Goal: Task Accomplishment & Management: Complete application form

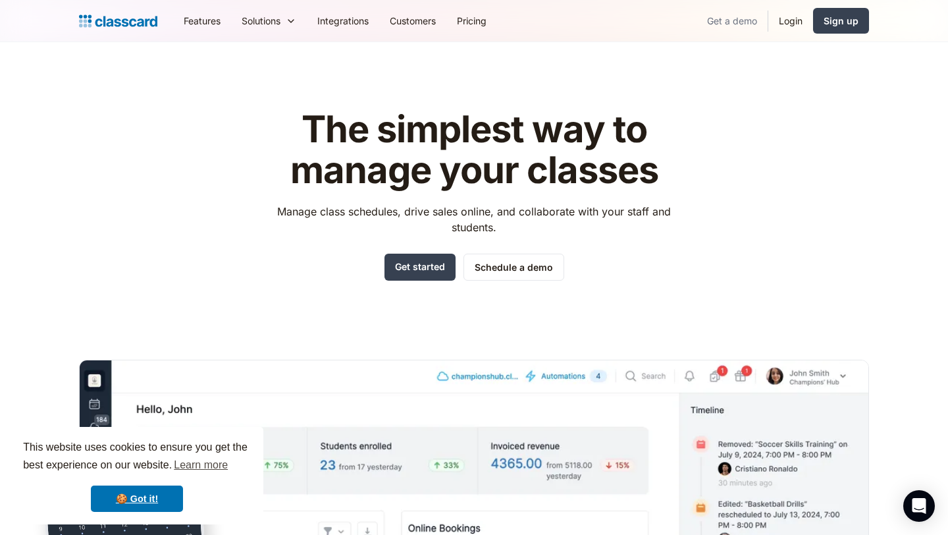
click at [729, 22] on link "Get a demo" at bounding box center [732, 21] width 71 height 30
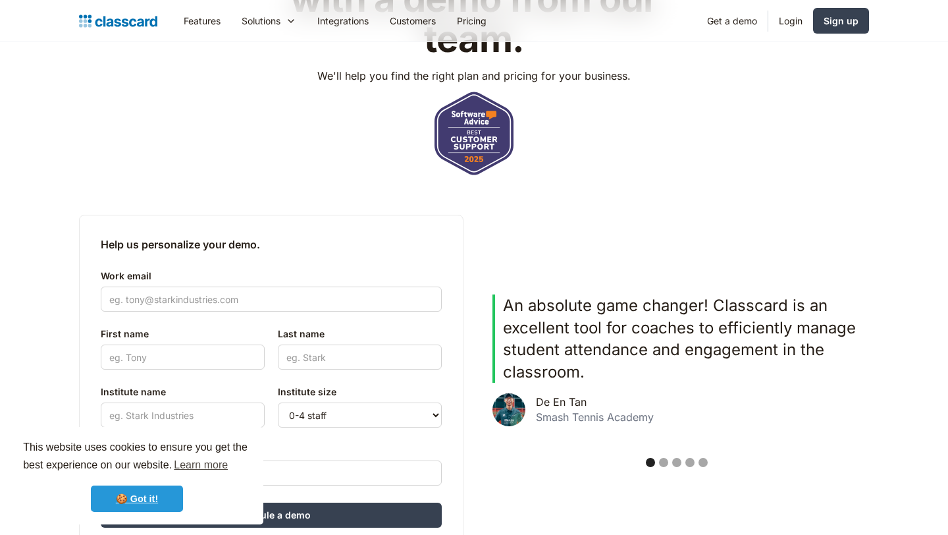
click at [136, 497] on link "🍪 Got it!" at bounding box center [137, 498] width 92 height 26
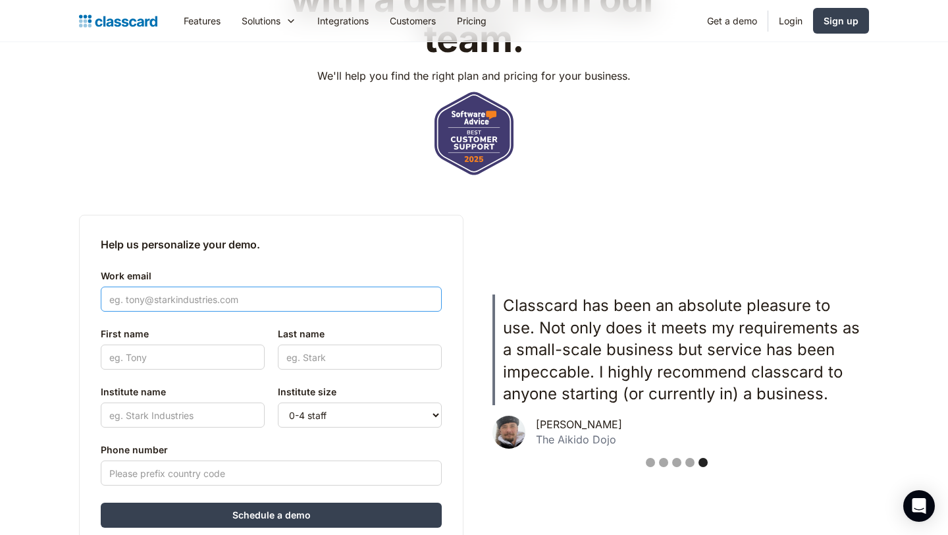
click at [201, 305] on input "Work email" at bounding box center [271, 298] width 341 height 25
type input "[EMAIL_ADDRESS][DOMAIN_NAME]"
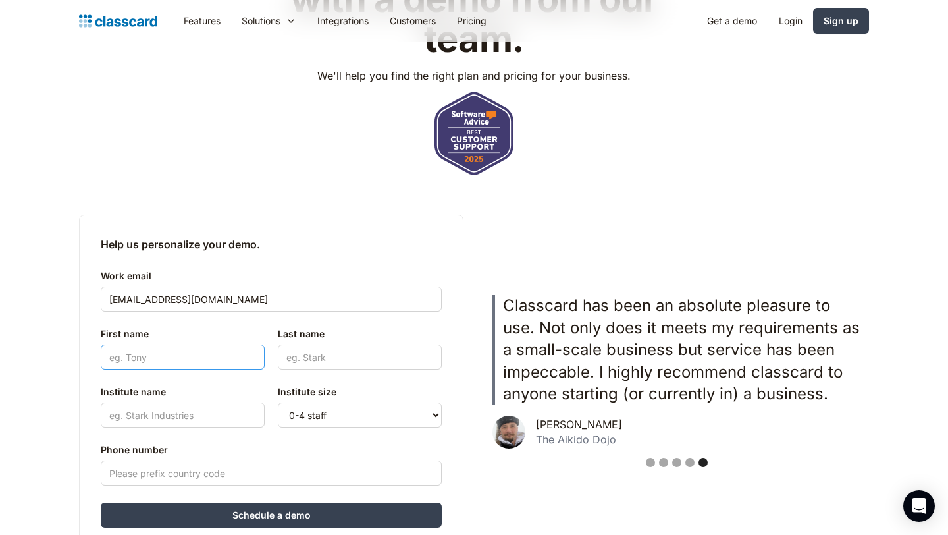
click at [211, 354] on input "First name" at bounding box center [183, 356] width 164 height 25
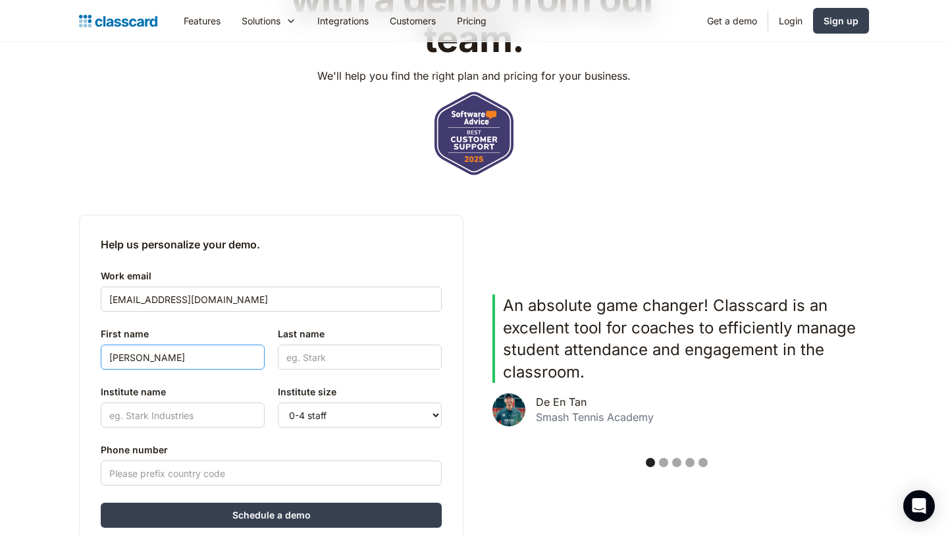
type input "[PERSON_NAME]"
click at [348, 358] on input "Last name" at bounding box center [360, 356] width 164 height 25
type input "Chidiac"
click at [225, 412] on input "Institute name" at bounding box center [183, 414] width 164 height 25
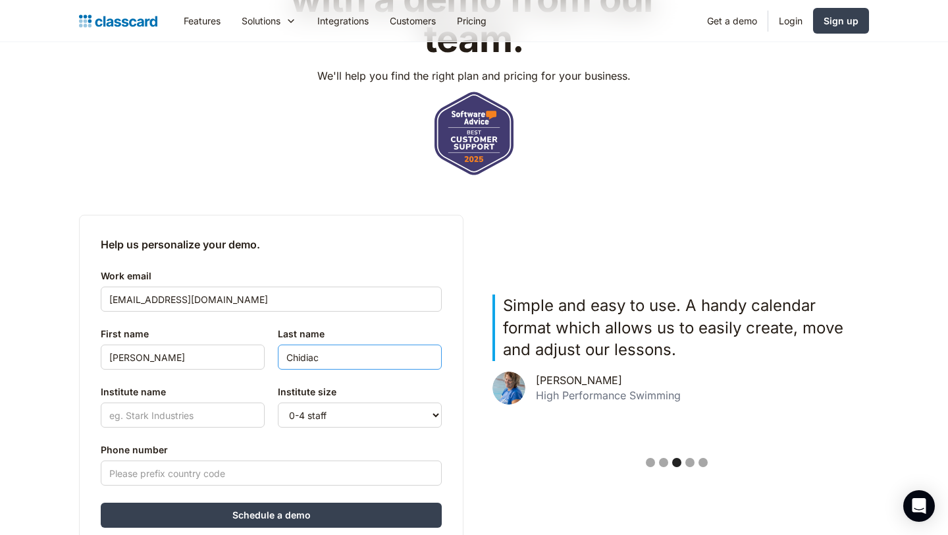
click at [321, 351] on input "Chidiac" at bounding box center [360, 356] width 164 height 25
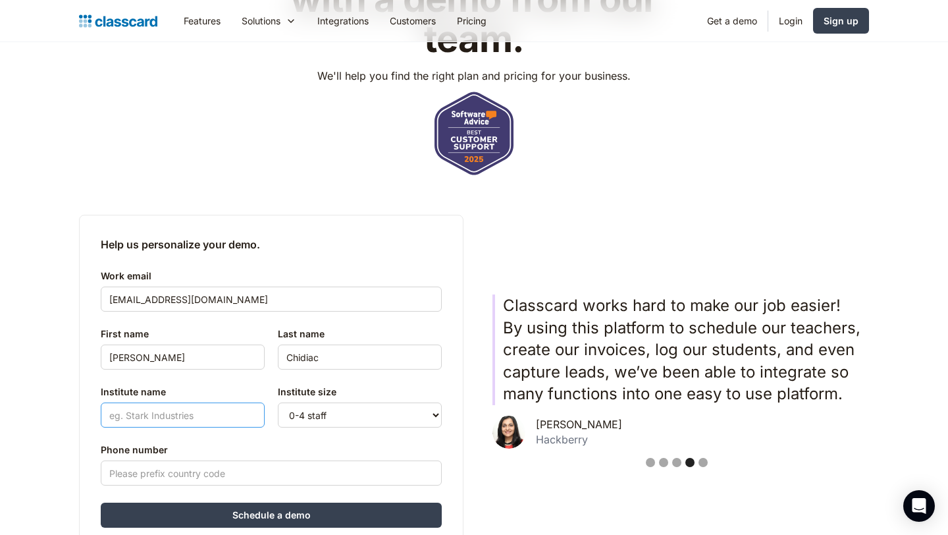
click at [185, 421] on input "Institute name" at bounding box center [183, 414] width 164 height 25
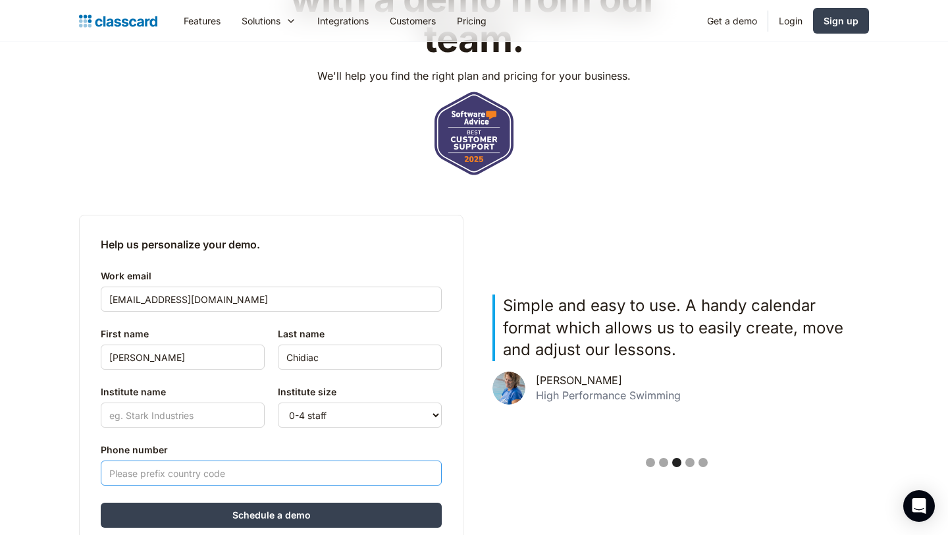
click at [182, 467] on input "Phone number" at bounding box center [271, 472] width 341 height 25
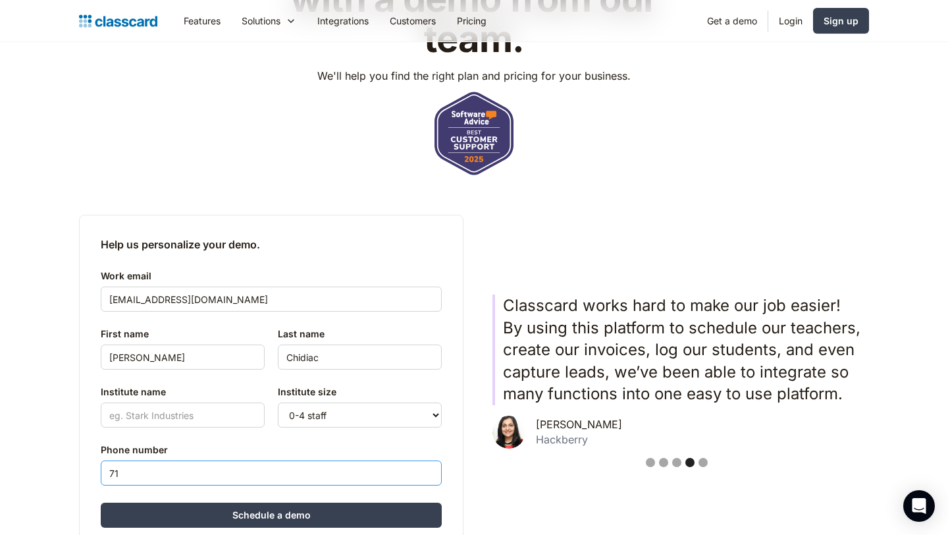
type input "7"
click at [202, 415] on input "Institute name" at bounding box center [183, 414] width 164 height 25
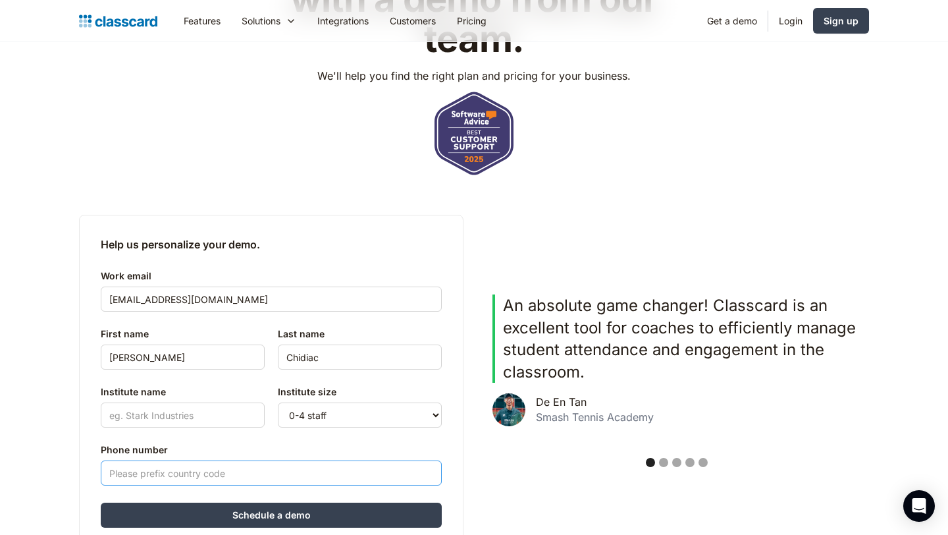
click at [174, 473] on input "Phone number" at bounding box center [271, 472] width 341 height 25
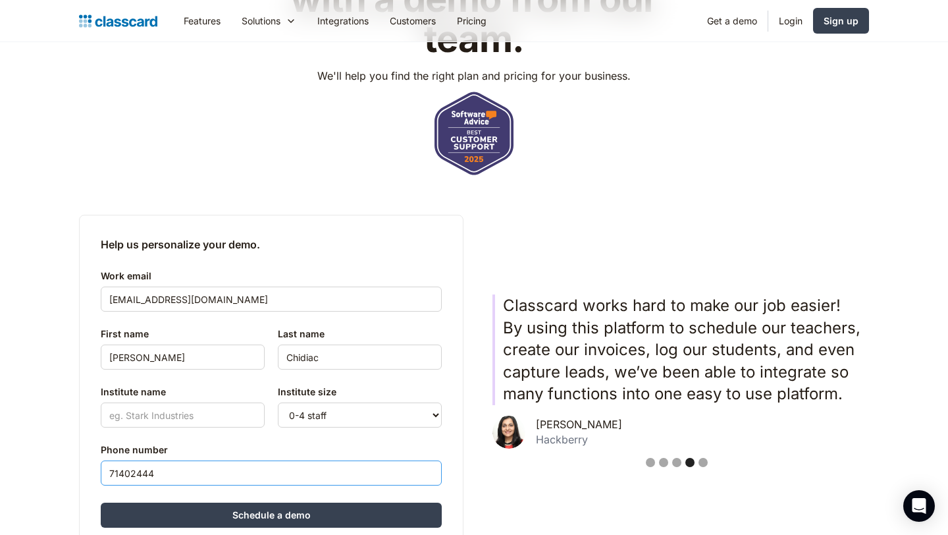
type input "71402444"
click at [140, 417] on input "Institute name" at bounding box center [183, 414] width 164 height 25
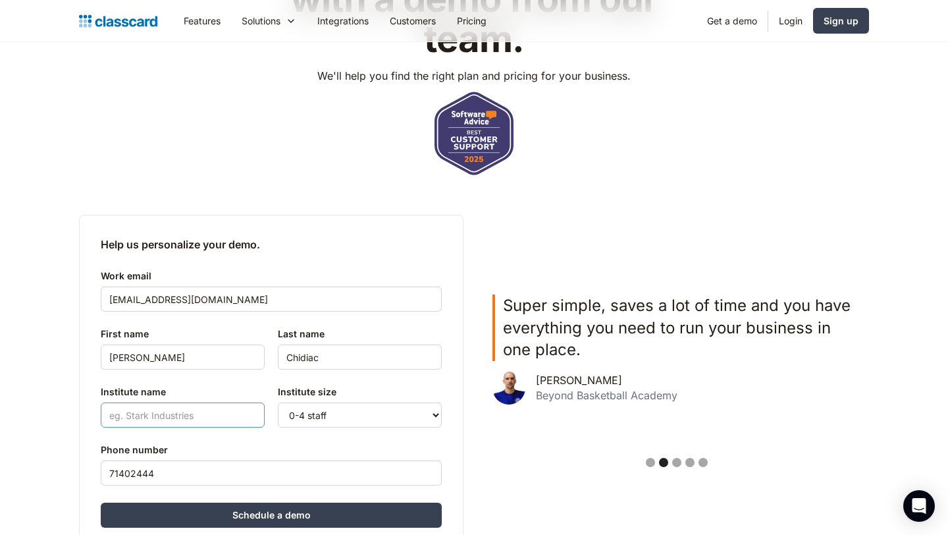
click at [145, 417] on input "Institute name" at bounding box center [183, 414] width 164 height 25
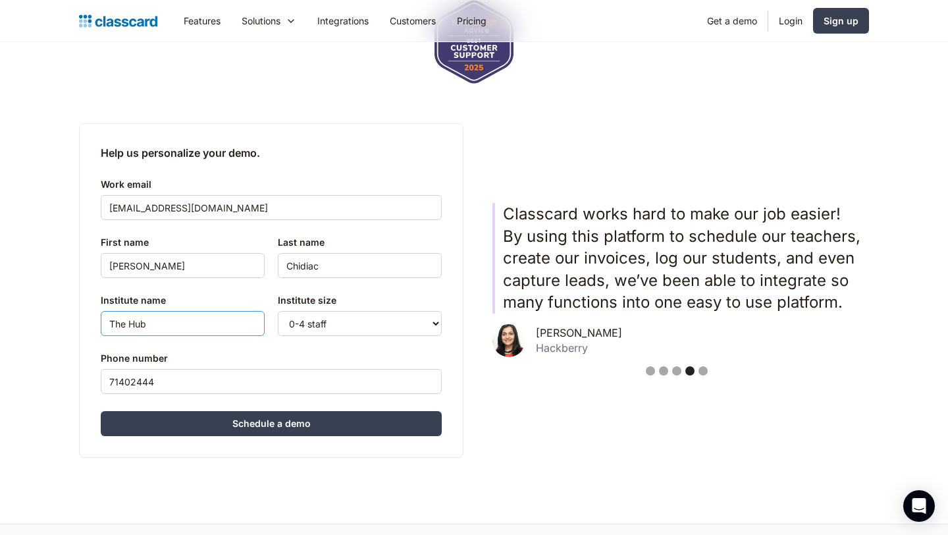
scroll to position [293, 0]
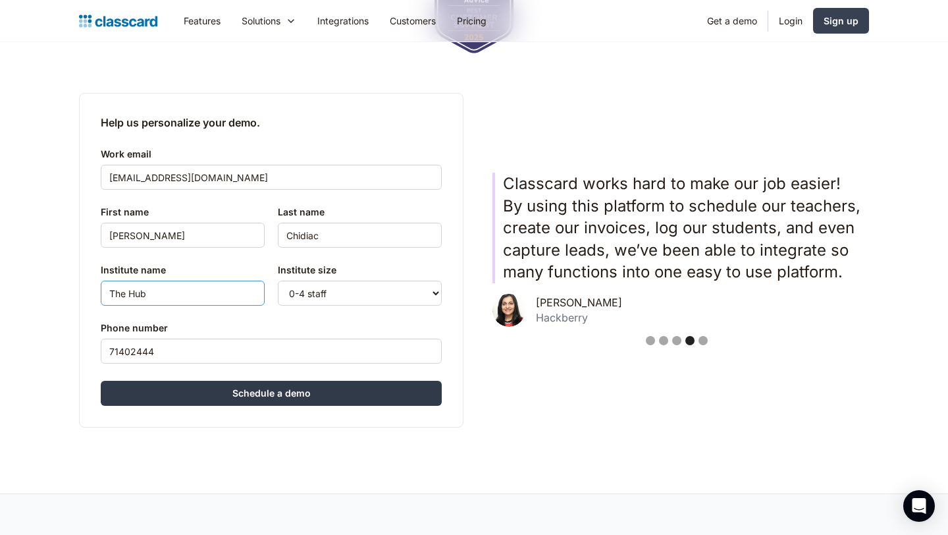
type input "The Hub"
click at [261, 400] on input "Schedule a demo" at bounding box center [271, 393] width 341 height 25
type input "Hang in there..."
